Goal: Transaction & Acquisition: Purchase product/service

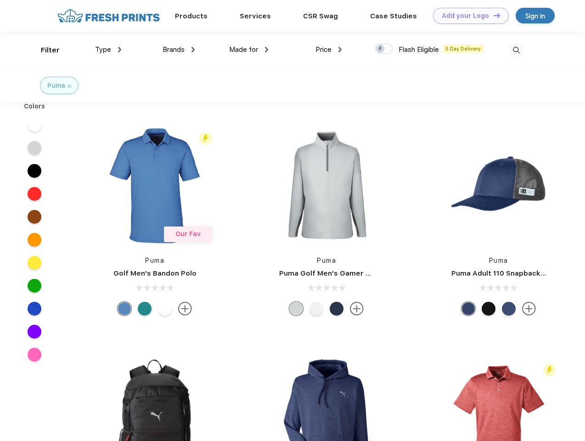
scroll to position [0, 0]
click at [467, 16] on link "Add your Logo Design Tool" at bounding box center [471, 16] width 76 height 16
click at [0, 0] on div "Design Tool" at bounding box center [0, 0] width 0 height 0
click at [492, 15] on link "Add your Logo Design Tool" at bounding box center [471, 16] width 76 height 16
click at [44, 50] on div "Filter" at bounding box center [50, 50] width 19 height 11
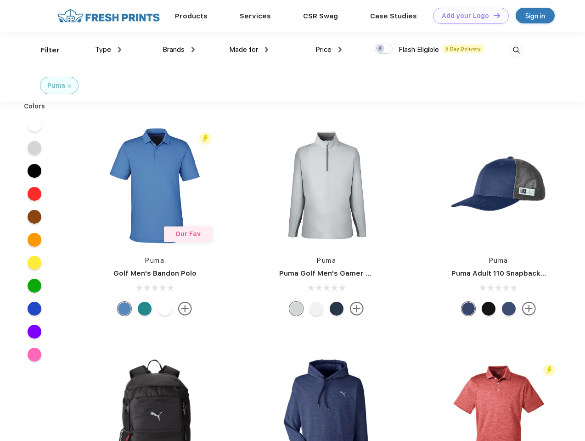
click at [108, 50] on span "Type" at bounding box center [103, 49] width 16 height 8
click at [178, 50] on span "Brands" at bounding box center [173, 49] width 22 height 8
click at [249, 50] on span "Made for" at bounding box center [243, 49] width 29 height 8
click at [329, 50] on span "Price" at bounding box center [323, 49] width 16 height 8
click at [384, 49] on div at bounding box center [383, 49] width 18 height 10
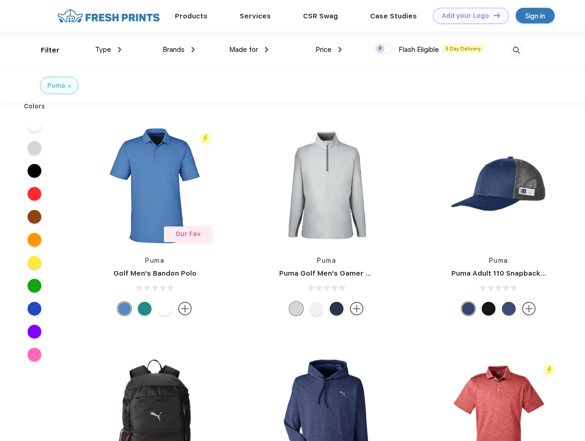
click at [380, 49] on input "checkbox" at bounding box center [377, 46] width 6 height 6
click at [516, 50] on img at bounding box center [515, 50] width 15 height 15
